Goal: Transaction & Acquisition: Purchase product/service

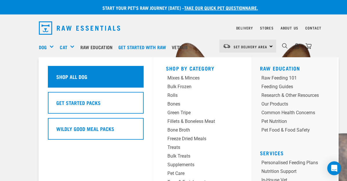
click at [68, 73] on h5 "Shop All Dog" at bounding box center [71, 77] width 31 height 8
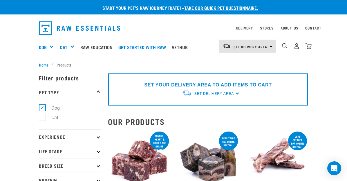
click at [235, 94] on div "SET YOUR DELIVERY AREA TO ADD ITEMS TO CART Set Delivery Area North Island Sout…" at bounding box center [208, 90] width 200 height 32
click at [232, 93] on span "Set Delivery Area" at bounding box center [213, 94] width 39 height 4
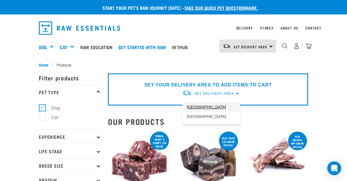
click at [207, 109] on link "[GEOGRAPHIC_DATA]" at bounding box center [211, 108] width 58 height 10
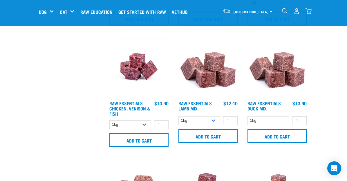
scroll to position [479, 0]
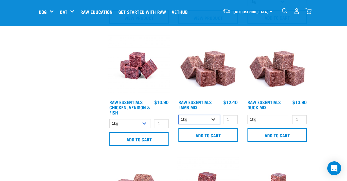
select select "24"
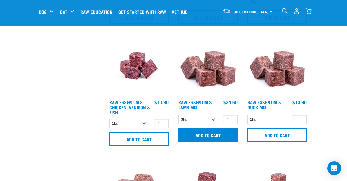
click at [210, 140] on input "Add to cart" at bounding box center [207, 135] width 59 height 14
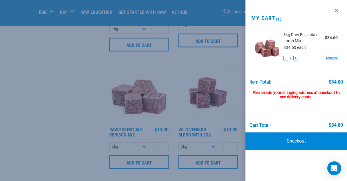
scroll to position [569, 0]
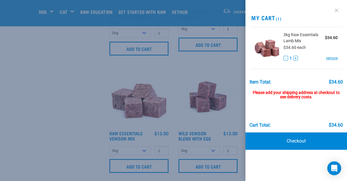
click at [337, 11] on link at bounding box center [336, 10] width 9 height 9
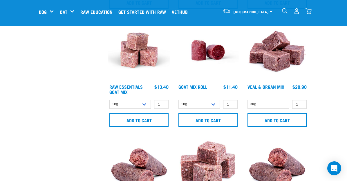
scroll to position [738, 0]
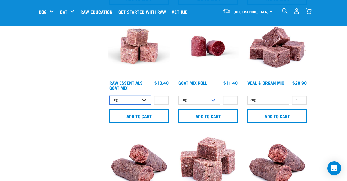
select select "337219"
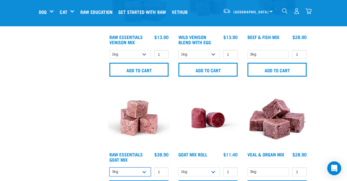
scroll to position [651, 0]
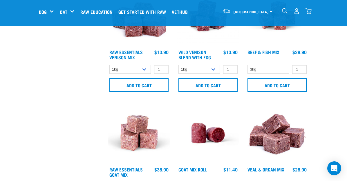
click at [283, 10] on img "dropdown navigation" at bounding box center [285, 11] width 6 height 6
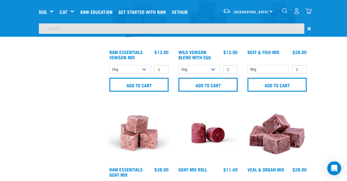
click at [84, 30] on input "search" at bounding box center [171, 28] width 265 height 10
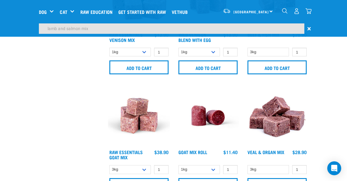
type input "lamb and salmon mix"
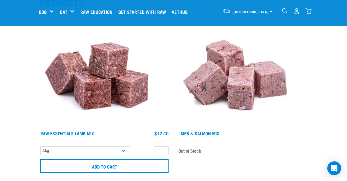
scroll to position [77, 0]
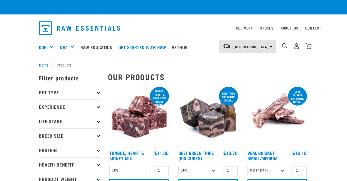
select select "24"
select select "337219"
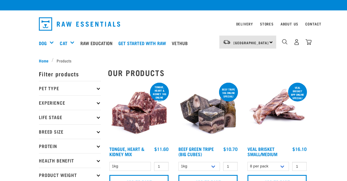
scroll to position [5, 0]
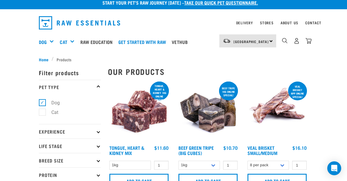
click at [309, 40] on img "dropdown navigation" at bounding box center [308, 41] width 6 height 6
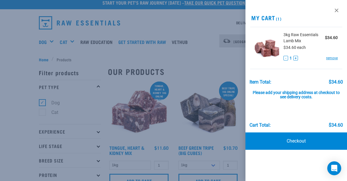
click at [295, 58] on button "+" at bounding box center [295, 58] width 5 height 5
click at [215, 66] on div at bounding box center [173, 90] width 347 height 181
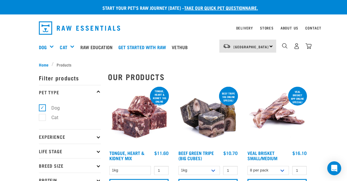
scroll to position [0, 0]
click at [284, 45] on img "dropdown navigation" at bounding box center [285, 46] width 6 height 6
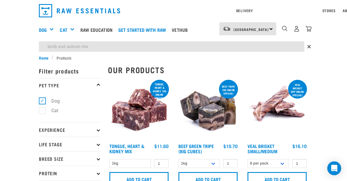
drag, startPoint x: 93, startPoint y: 63, endPoint x: 31, endPoint y: 63, distance: 61.7
click at [55, 47] on input "lamb and salmon mix" at bounding box center [171, 46] width 265 height 10
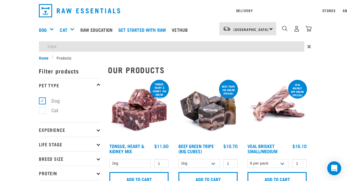
type input "tripe"
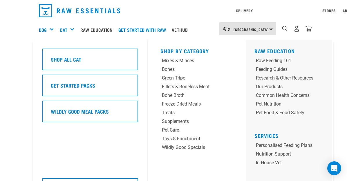
scroll to position [12, 0]
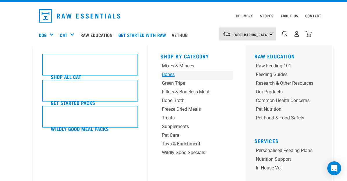
click at [175, 61] on div "Shop By Category Mixes & Minces Bones Green Tripe Treats" at bounding box center [196, 129] width 79 height 168
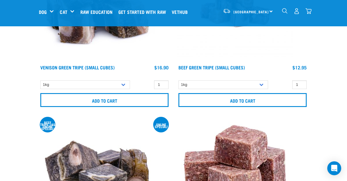
scroll to position [308, 0]
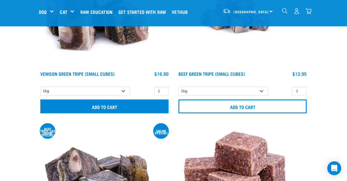
click at [114, 107] on input "Add to cart" at bounding box center [104, 107] width 128 height 14
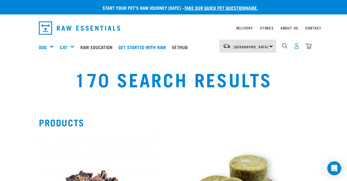
scroll to position [0, 0]
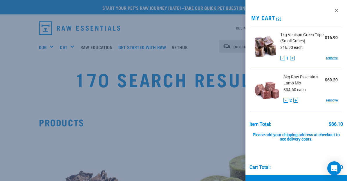
click at [295, 99] on button "+" at bounding box center [295, 100] width 5 height 5
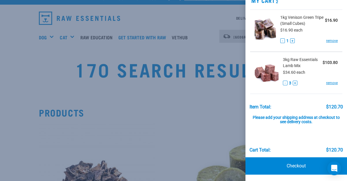
scroll to position [11, 0]
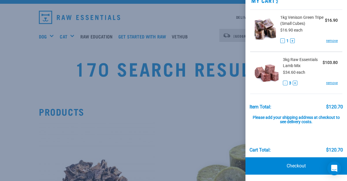
click at [292, 41] on button "+" at bounding box center [292, 41] width 5 height 5
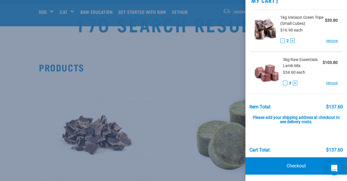
scroll to position [65, 0]
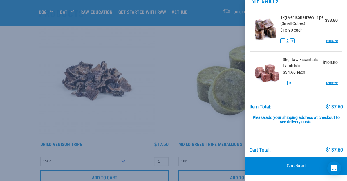
click at [301, 165] on link "Checkout" at bounding box center [295, 166] width 101 height 17
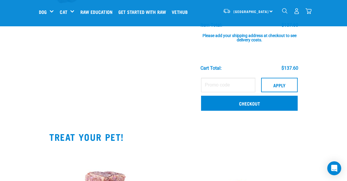
scroll to position [126, 0]
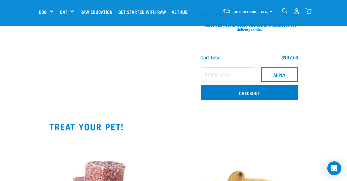
click at [247, 92] on link "Checkout" at bounding box center [249, 93] width 97 height 15
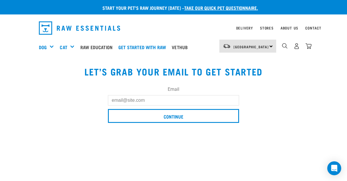
click at [165, 101] on input "Email" at bounding box center [173, 100] width 131 height 10
type input "nat"
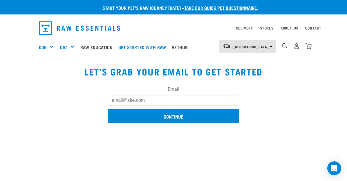
type input "[EMAIL_ADDRESS][DOMAIN_NAME]"
click at [169, 118] on input "Continue" at bounding box center [173, 116] width 131 height 14
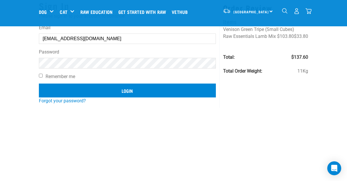
scroll to position [27, 0]
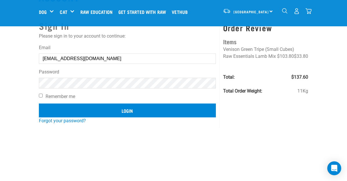
click at [113, 109] on input "Login" at bounding box center [127, 111] width 177 height 14
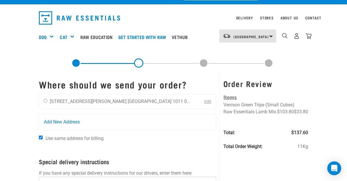
scroll to position [12, 0]
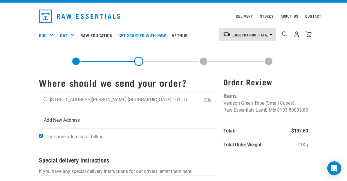
click at [78, 121] on span "Add New Address" at bounding box center [62, 120] width 36 height 7
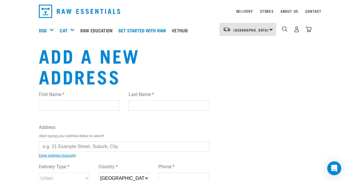
scroll to position [19, 0]
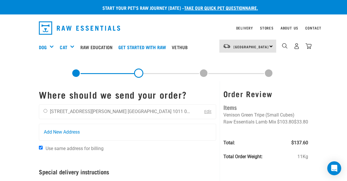
click at [208, 112] on link "Edit" at bounding box center [207, 112] width 7 height 5
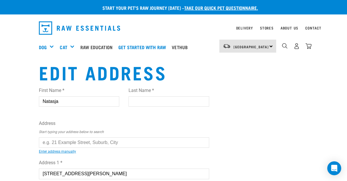
type input "Natasja"
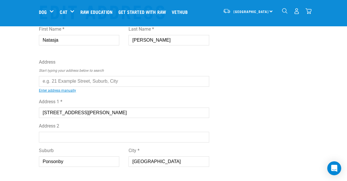
scroll to position [31, 0]
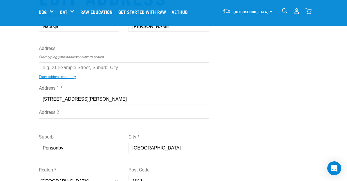
type input "Barclay"
drag, startPoint x: 77, startPoint y: 99, endPoint x: 26, endPoint y: 98, distance: 50.7
click at [125, 111] on label "Address 2" at bounding box center [124, 112] width 170 height 7
click at [125, 119] on input "Address 2" at bounding box center [124, 124] width 170 height 10
click at [62, 98] on input "30 Vine st" at bounding box center [124, 99] width 170 height 10
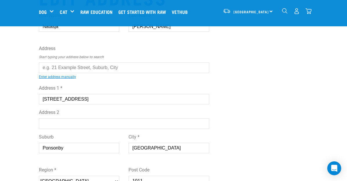
type input "[STREET_ADDRESS]"
click at [78, 122] on input "Address 2" at bounding box center [124, 124] width 170 height 10
click at [58, 148] on input "Ponsonby" at bounding box center [79, 148] width 80 height 10
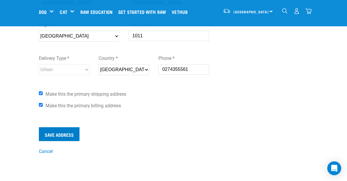
scroll to position [179, 0]
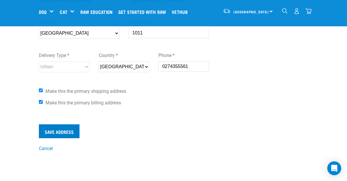
type input "St Mary's Bay"
click at [66, 130] on input "Save Address" at bounding box center [59, 132] width 41 height 14
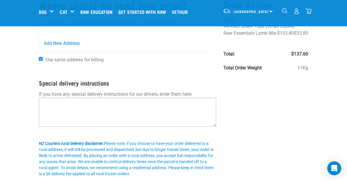
scroll to position [44, 0]
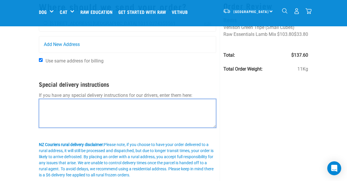
click at [73, 104] on textarea at bounding box center [127, 113] width 177 height 29
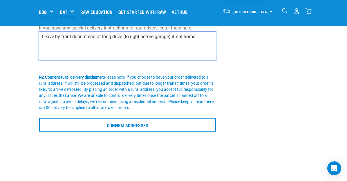
scroll to position [113, 0]
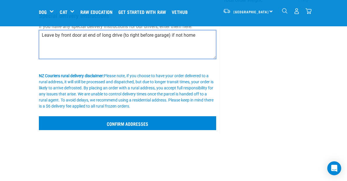
type textarea "Leave by front door at end of long drive (to right before garage) if not home"
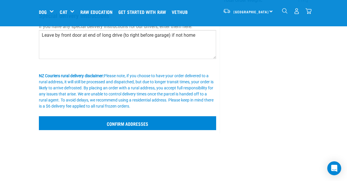
click at [113, 121] on input "Confirm addresses" at bounding box center [127, 124] width 177 height 14
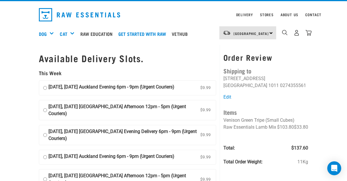
scroll to position [13, 0]
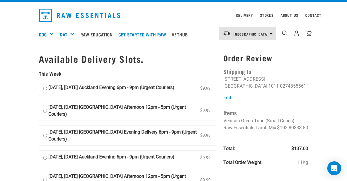
click at [114, 113] on strong "[DATE], [DATE] [GEOGRAPHIC_DATA] Afternoon 12pm - 5pm (Urgent Couriers)" at bounding box center [123, 111] width 150 height 14
click at [47, 113] on input "[DATE], [DATE] [GEOGRAPHIC_DATA] Afternoon 12pm - 5pm (Urgent Couriers) $9.99" at bounding box center [45, 111] width 4 height 14
radio input "true"
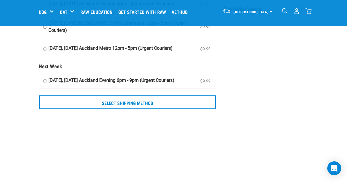
scroll to position [123, 0]
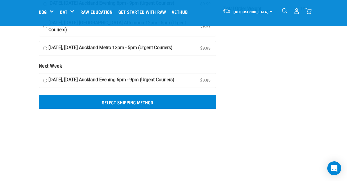
click at [145, 109] on input "Select Shipping Method" at bounding box center [127, 102] width 177 height 14
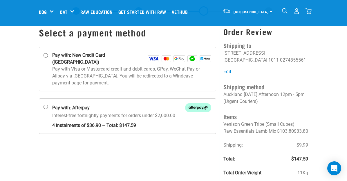
scroll to position [18, 0]
click at [107, 66] on p "Pay with Visa or Mastercard credit and debit cards, GPay, WeChat Pay or Alipay …" at bounding box center [131, 76] width 159 height 21
click at [48, 58] on input "Pay with: New Credit Card ([GEOGRAPHIC_DATA])" at bounding box center [45, 55] width 5 height 5
radio input "true"
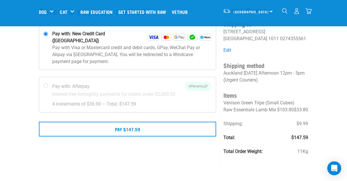
scroll to position [40, 0]
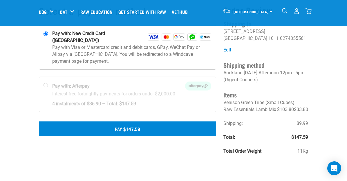
click at [179, 122] on button "Pay $147.59" at bounding box center [127, 129] width 177 height 14
